Goal: Information Seeking & Learning: Learn about a topic

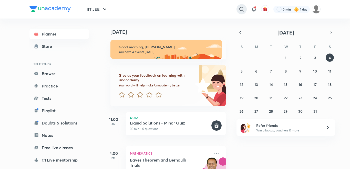
click at [241, 11] on icon at bounding box center [242, 9] width 6 height 6
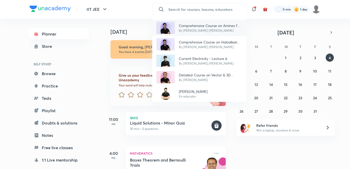
click at [211, 28] on p "Comprehensive Course on Amines for JEE 2025" at bounding box center [211, 25] width 64 height 5
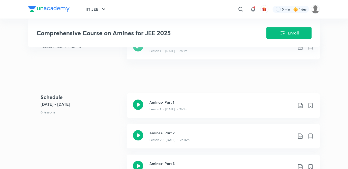
scroll to position [236, 0]
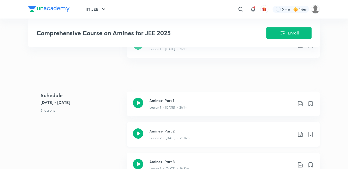
click at [151, 134] on div "Lesson 2 • [DATE] • 2h 16m" at bounding box center [221, 136] width 144 height 7
